Goal: Information Seeking & Learning: Learn about a topic

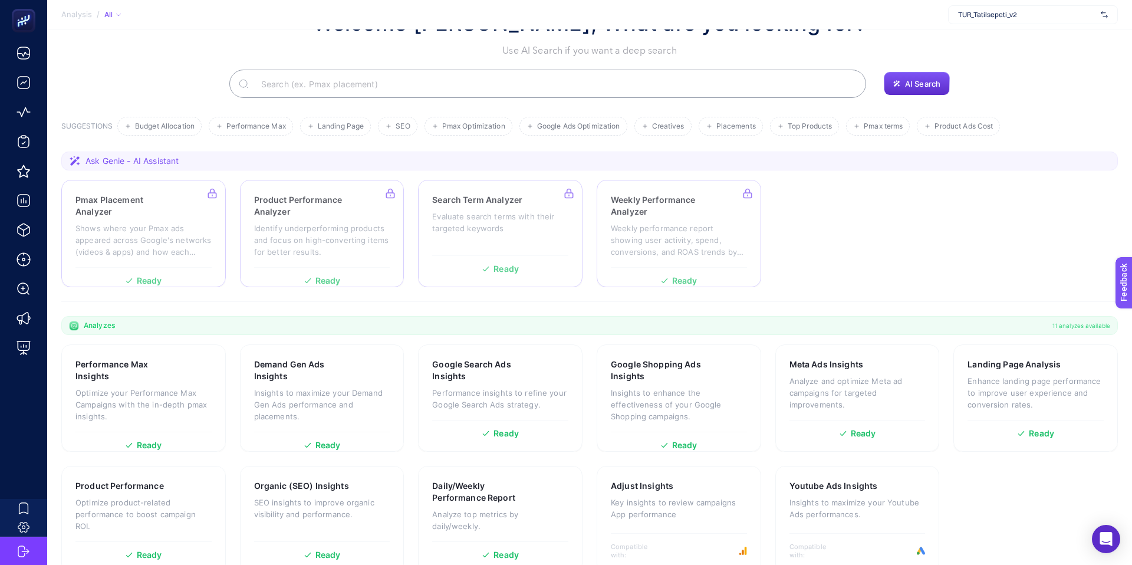
scroll to position [48, 0]
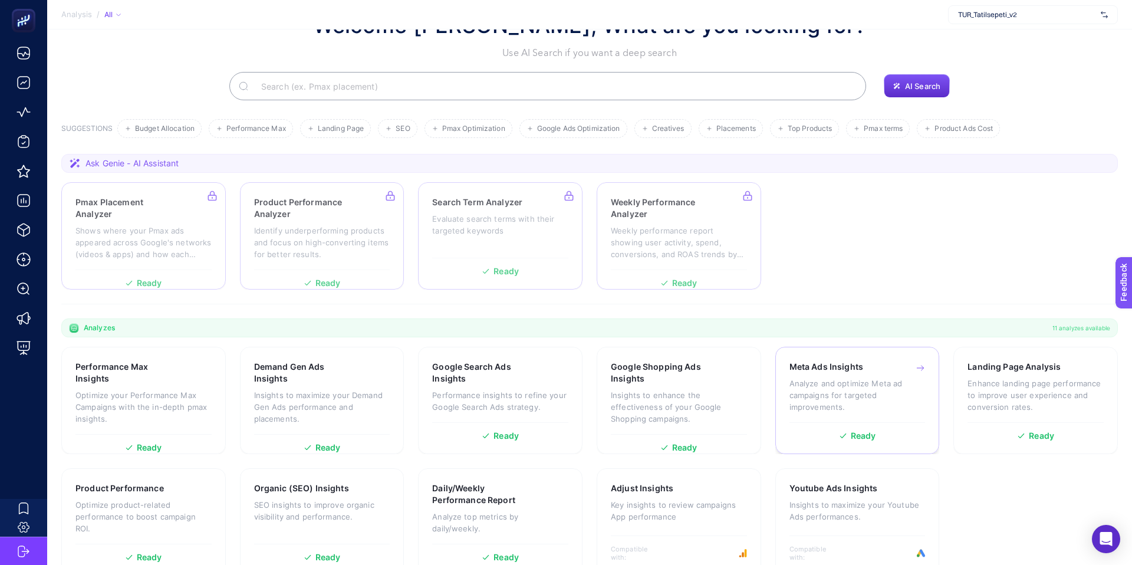
click at [872, 406] on p "Analyze and optimize Meta ad campaigns for targeted improvements." at bounding box center [858, 394] width 136 height 35
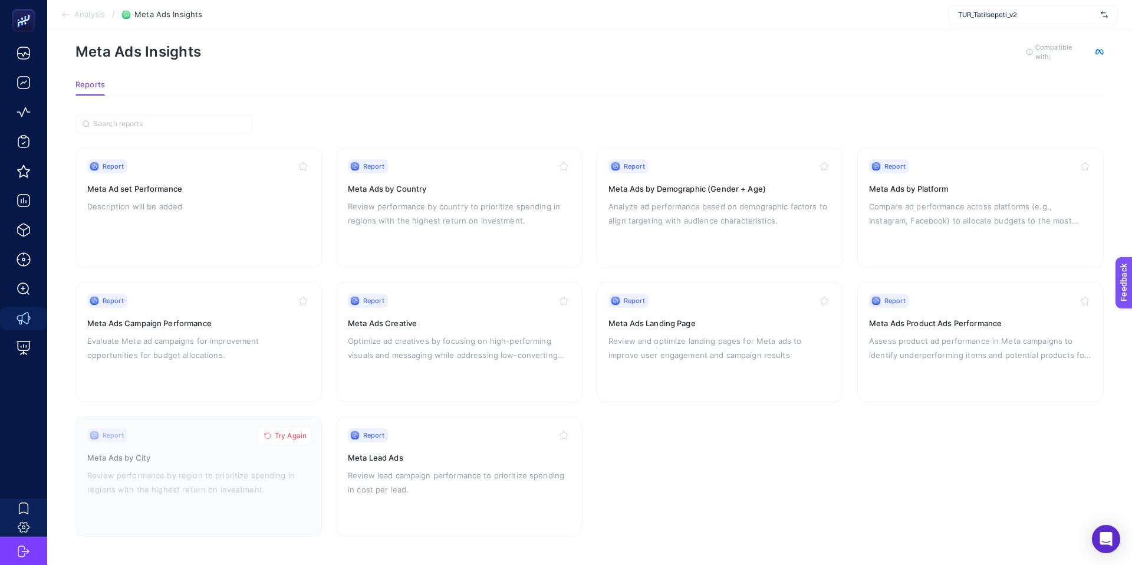
scroll to position [14, 0]
click at [206, 193] on h3 "Meta Ad set Performance" at bounding box center [198, 191] width 223 height 12
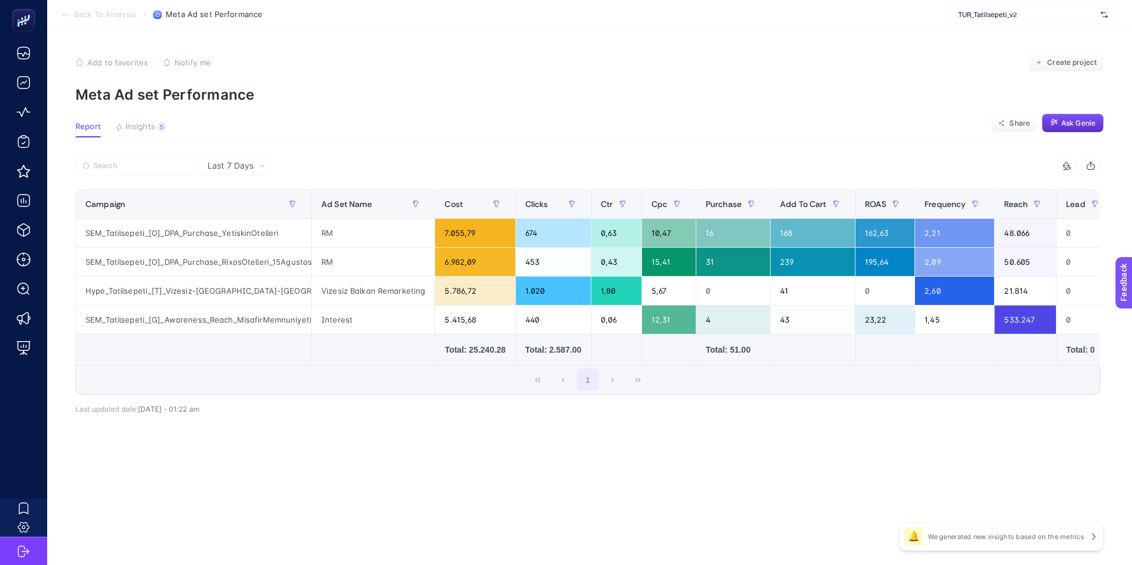
click at [264, 167] on icon at bounding box center [261, 165] width 7 height 7
click at [311, 138] on article "Add to favorites false Notify me Create project Meta Ad set Performance Report …" at bounding box center [589, 296] width 1085 height 535
click at [248, 164] on span "Last 7 Days" at bounding box center [231, 166] width 46 height 12
click at [309, 130] on section "Report Insights 5 We generated new insights based on the metrics Share Ask [PER…" at bounding box center [589, 129] width 1028 height 15
click at [380, 422] on div "10 items selected Campaign Ad Set Name Cost Clicks Ctr Cpc Purchase Add To Cart…" at bounding box center [587, 301] width 1025 height 252
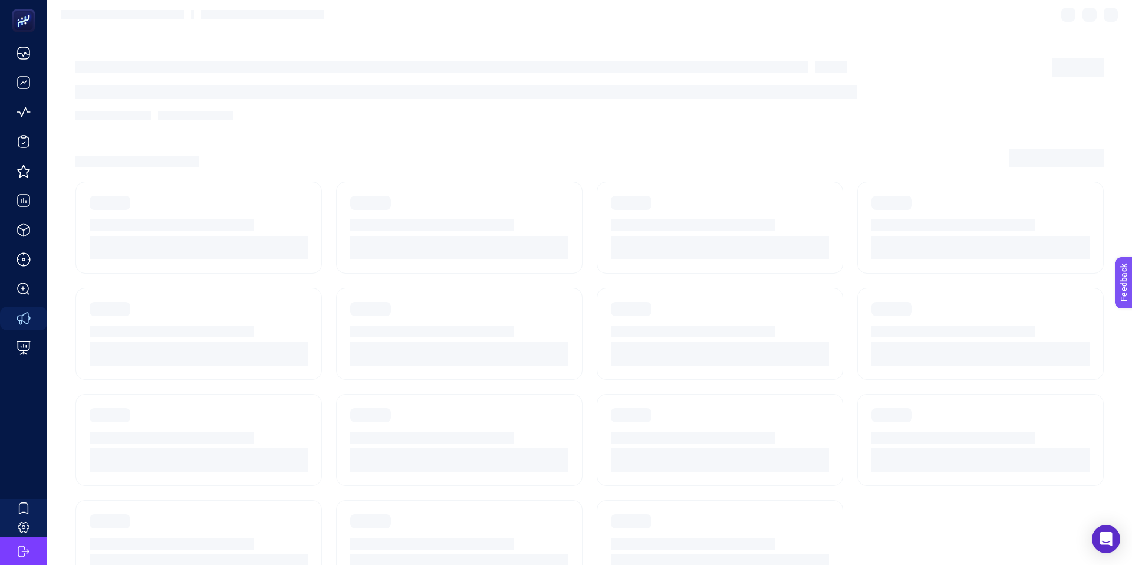
scroll to position [14, 0]
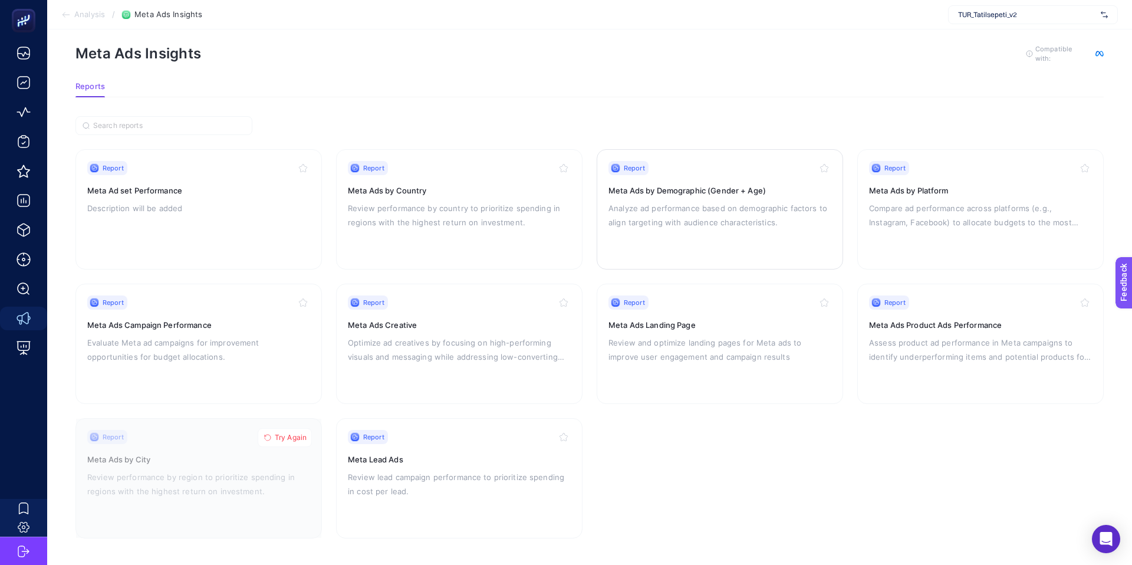
click at [697, 185] on h3 "Meta Ads by Demographic (Gender + Age)" at bounding box center [720, 191] width 223 height 12
